Goal: Information Seeking & Learning: Check status

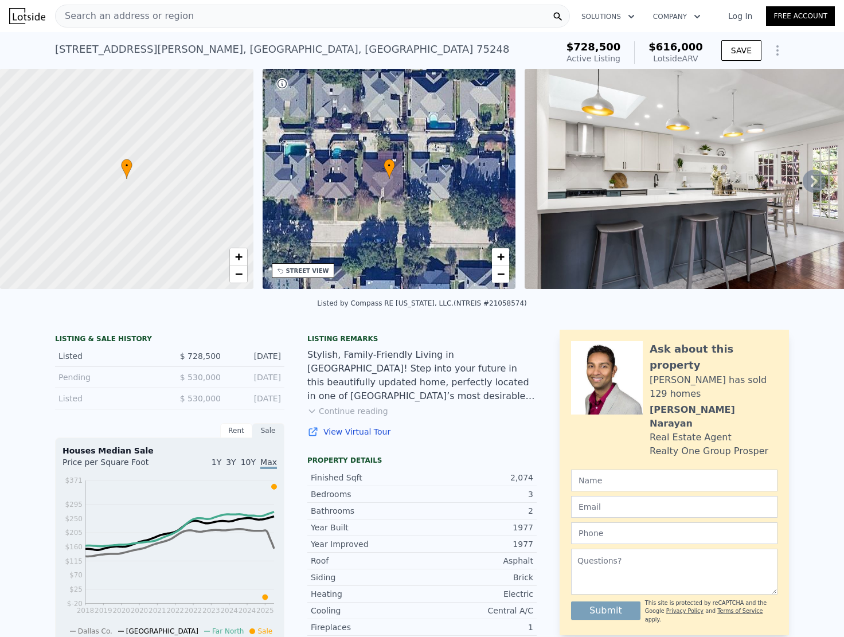
click at [74, 383] on div "Pending" at bounding box center [110, 377] width 102 height 11
click at [251, 383] on div "[DATE]" at bounding box center [255, 377] width 51 height 11
click at [251, 399] on div "Listed $ 530,000 [DATE]" at bounding box center [169, 398] width 229 height 21
click at [252, 410] on div "Listed $ 530,000 [DATE]" at bounding box center [169, 398] width 229 height 21
click at [254, 383] on div "[DATE]" at bounding box center [255, 377] width 51 height 11
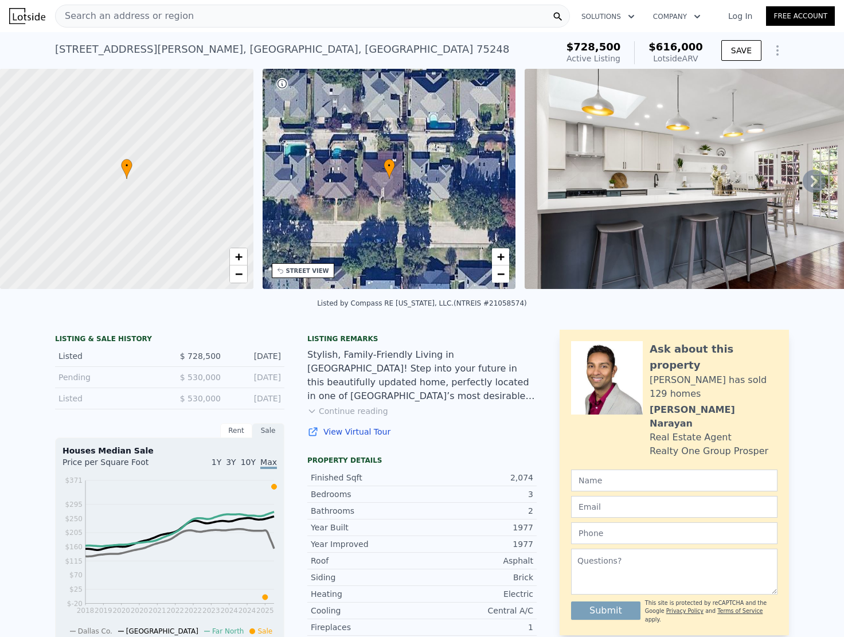
click at [258, 383] on div "[DATE]" at bounding box center [255, 377] width 51 height 11
click at [86, 381] on div "Pending" at bounding box center [110, 377] width 102 height 11
click at [80, 383] on div "Pending" at bounding box center [110, 377] width 102 height 11
click at [668, 240] on img at bounding box center [690, 179] width 330 height 220
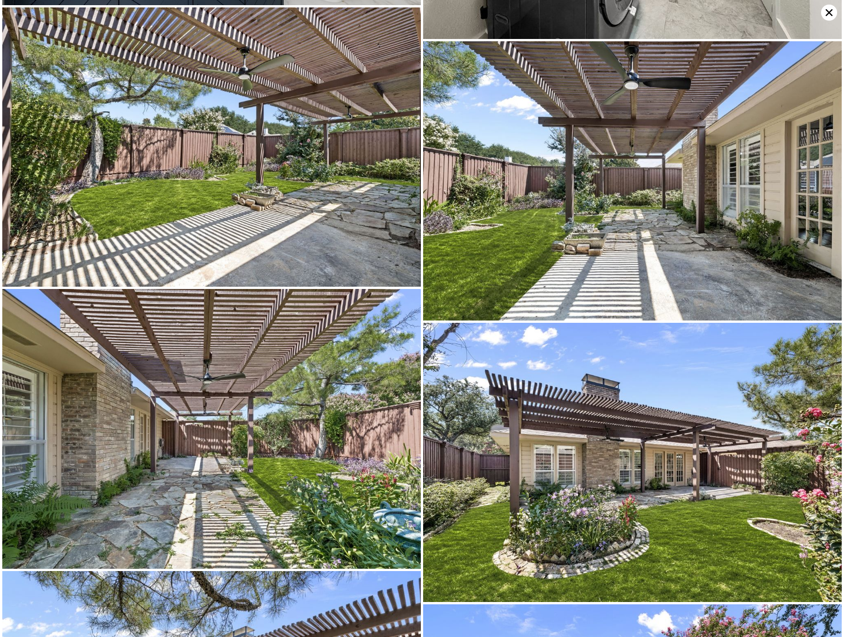
scroll to position [4215, 0]
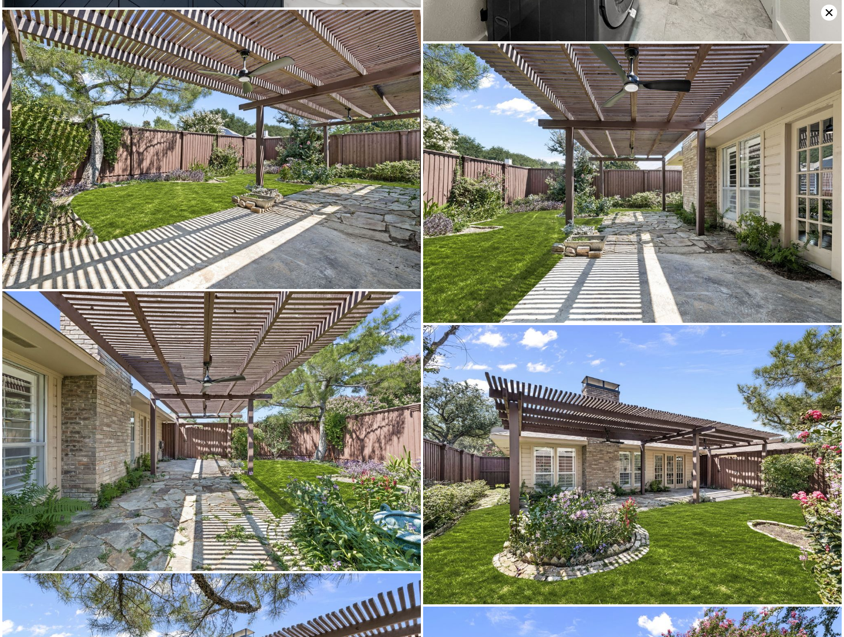
click at [827, 10] on icon at bounding box center [829, 12] width 7 height 7
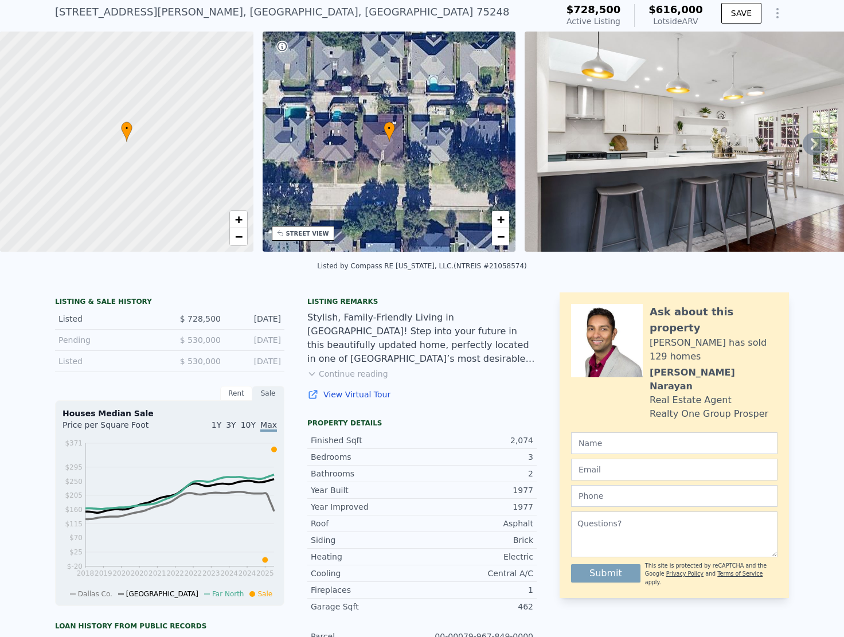
scroll to position [53, 0]
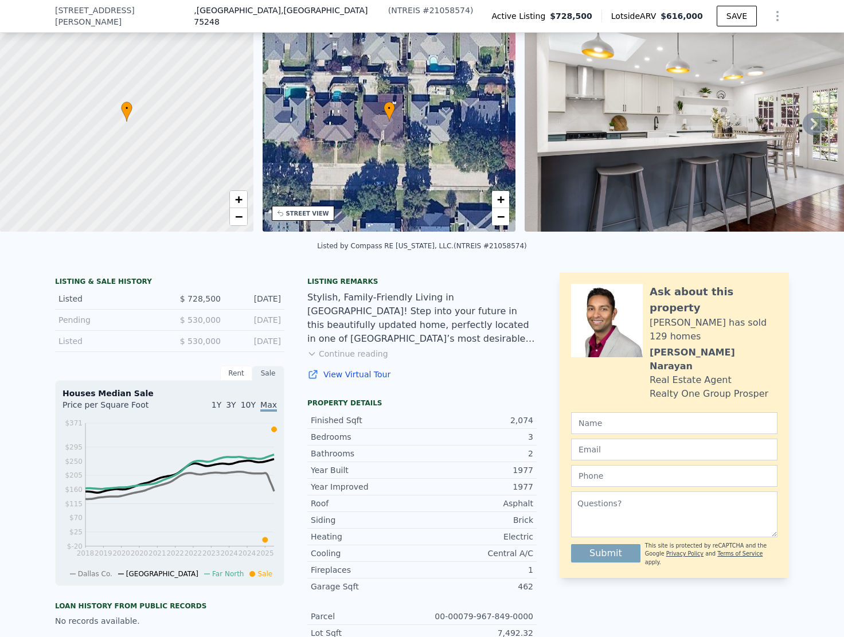
click at [141, 319] on div "Pending $ 530,000 [DATE]" at bounding box center [169, 320] width 229 height 21
click at [114, 286] on div "LISTING & SALE HISTORY" at bounding box center [169, 282] width 229 height 11
click at [170, 305] on div "$ 728,500" at bounding box center [195, 298] width 51 height 11
